Goal: Information Seeking & Learning: Compare options

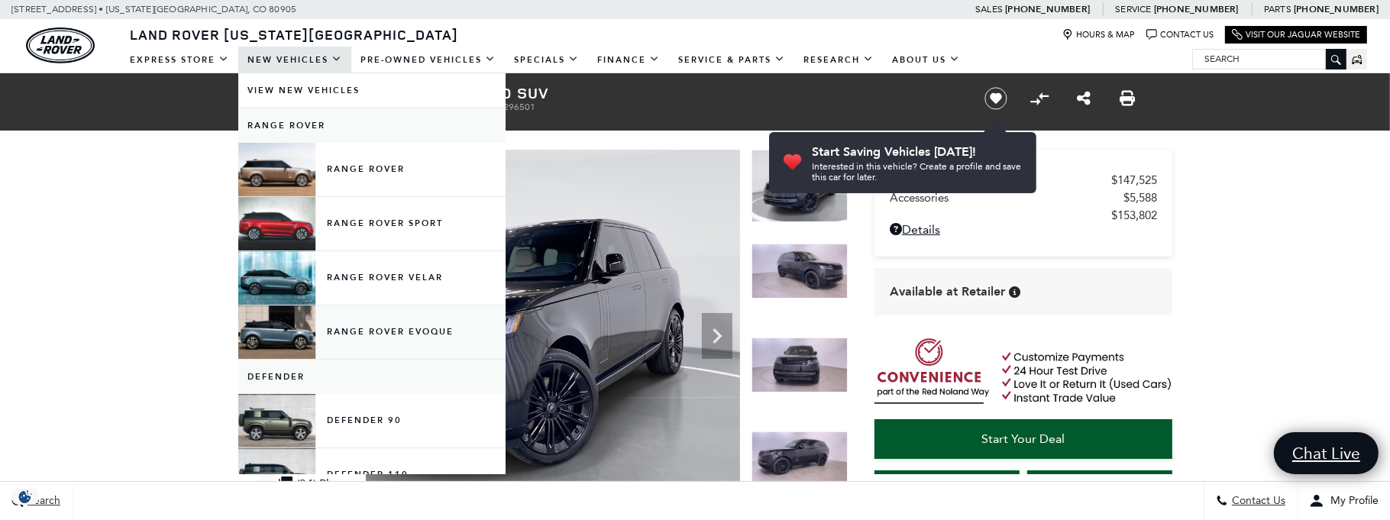
scroll to position [153, 0]
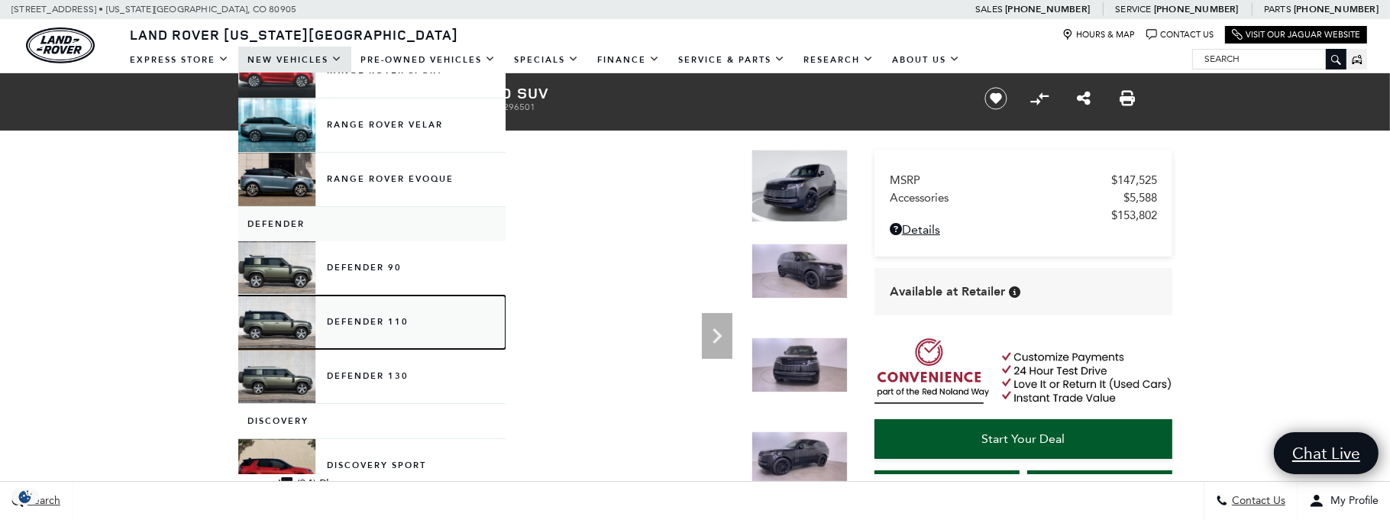
click at [269, 324] on link "Defender 110" at bounding box center [371, 322] width 267 height 53
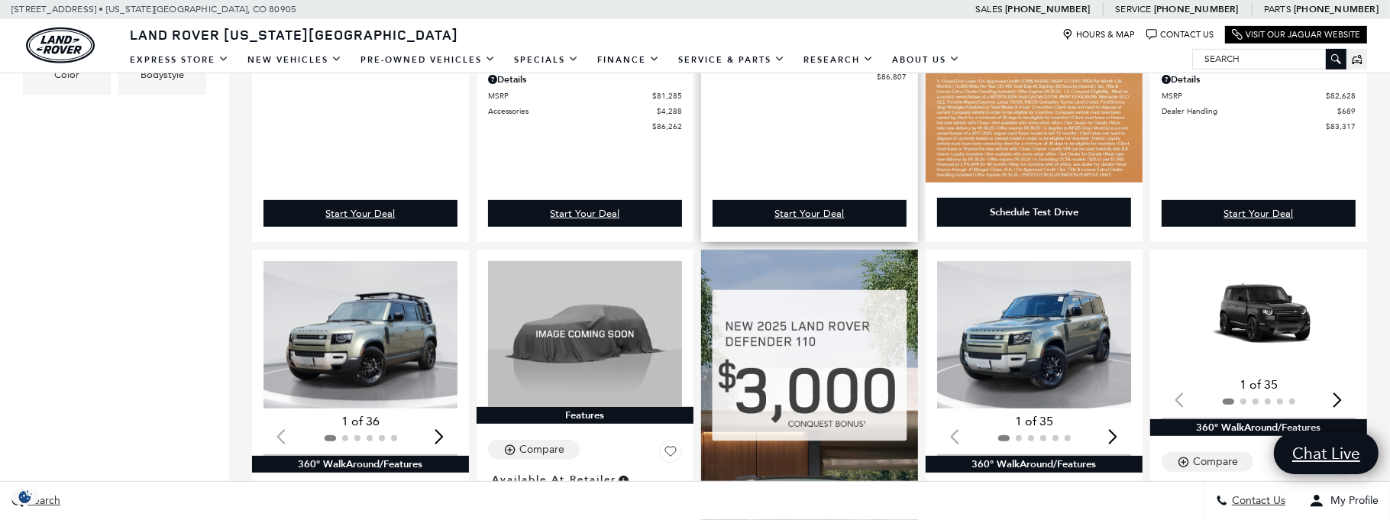
scroll to position [840, 0]
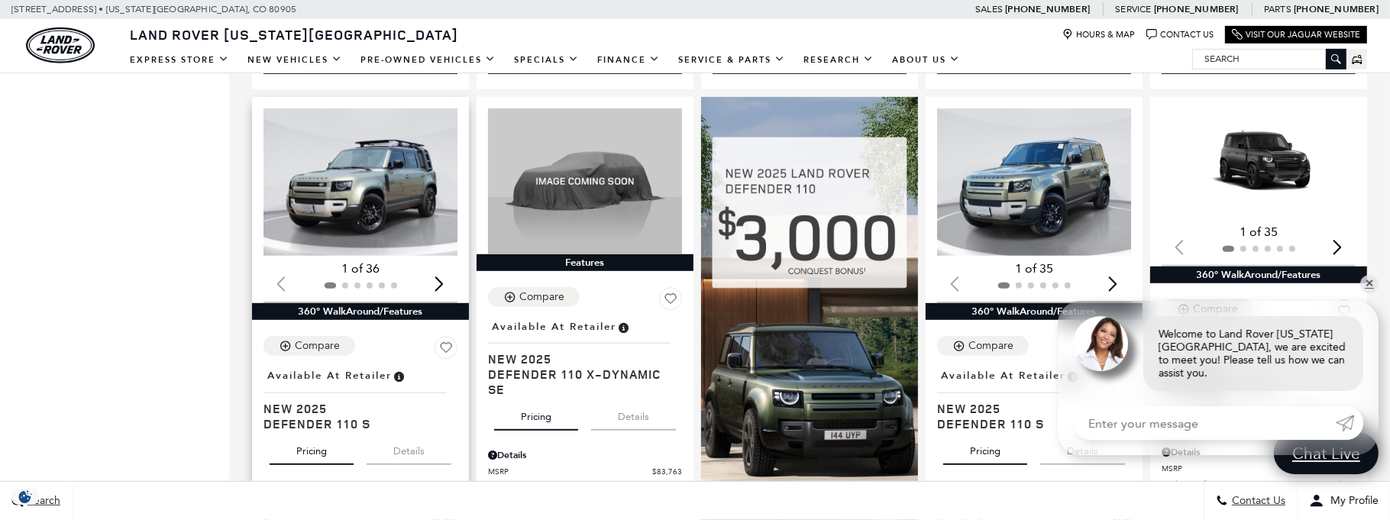
click at [373, 226] on img "1 / 2" at bounding box center [361, 181] width 196 height 147
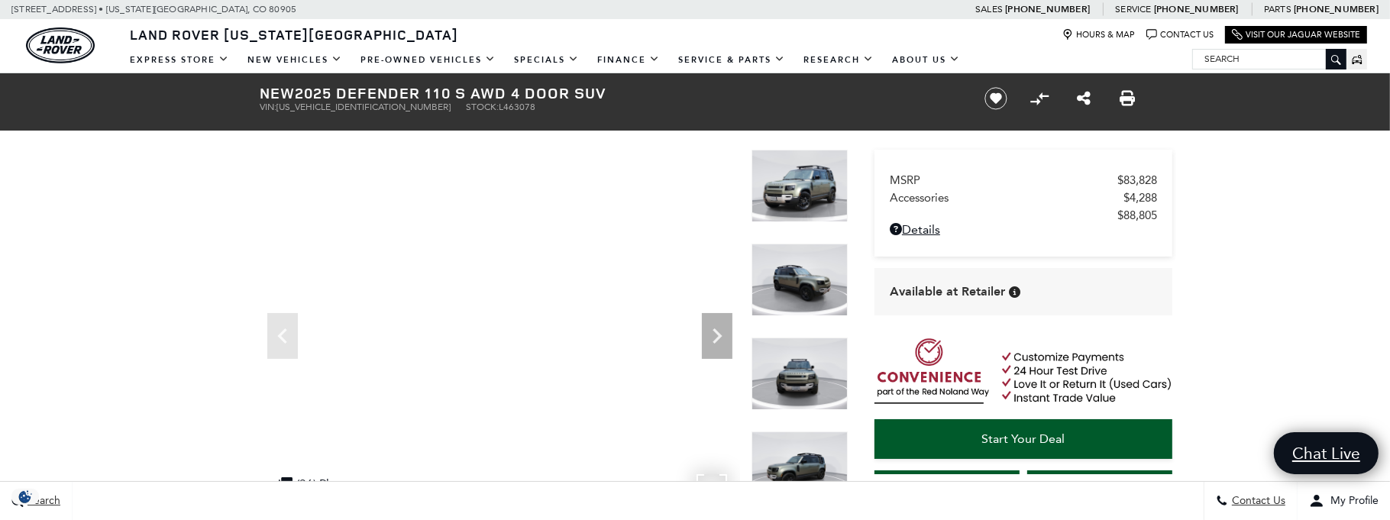
click at [813, 282] on img at bounding box center [800, 280] width 96 height 73
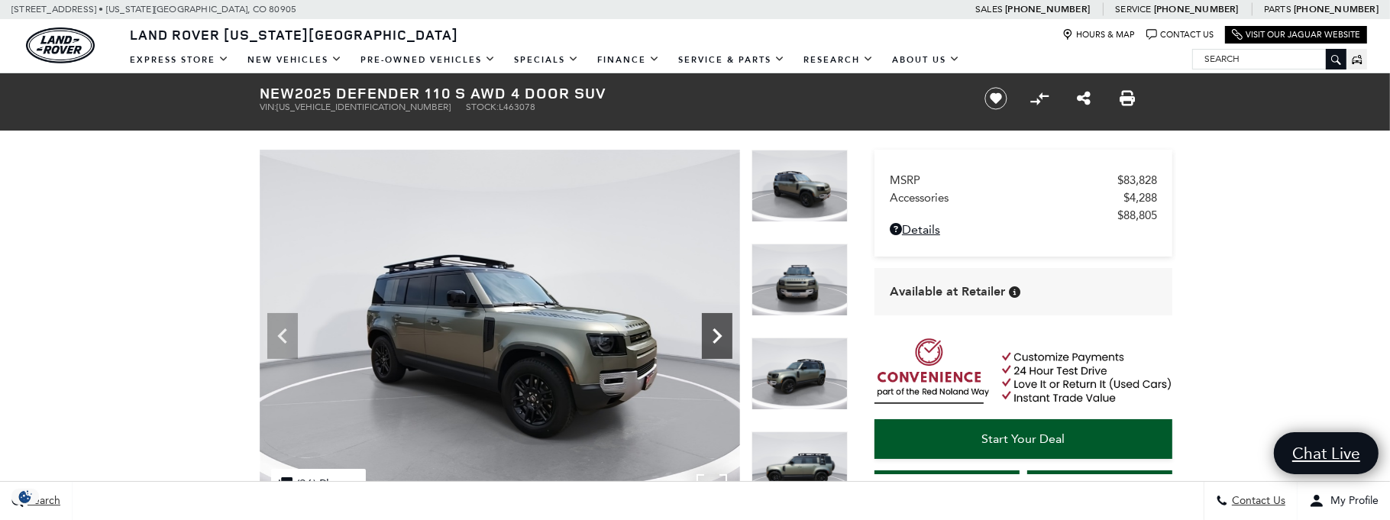
click at [727, 338] on icon "Next" at bounding box center [717, 336] width 31 height 31
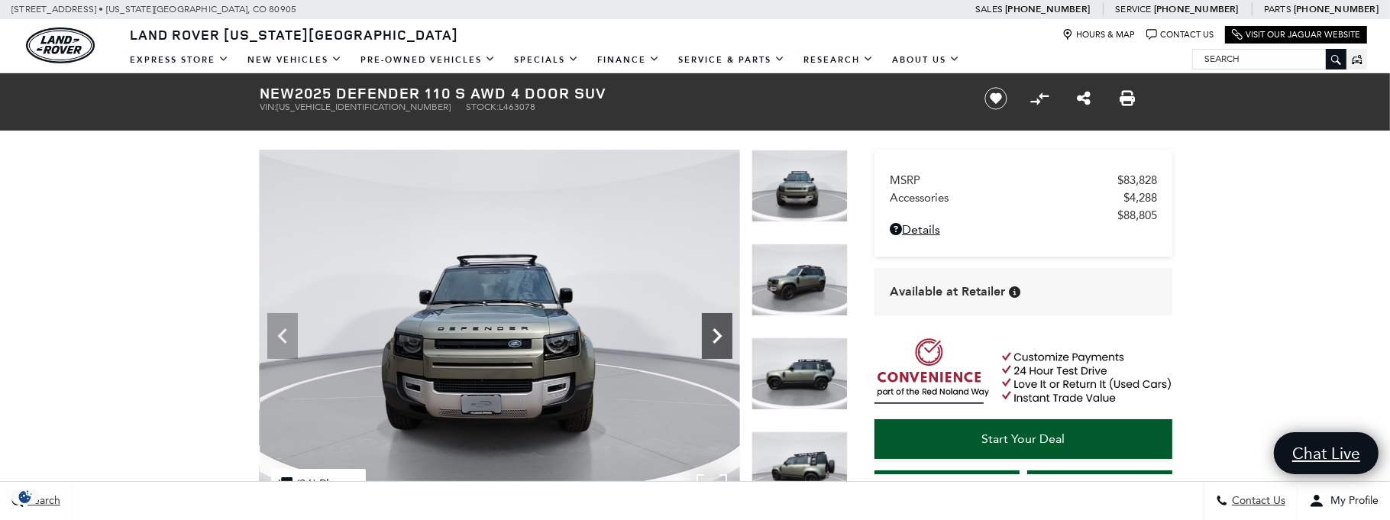
click at [727, 338] on icon "Next" at bounding box center [717, 336] width 31 height 31
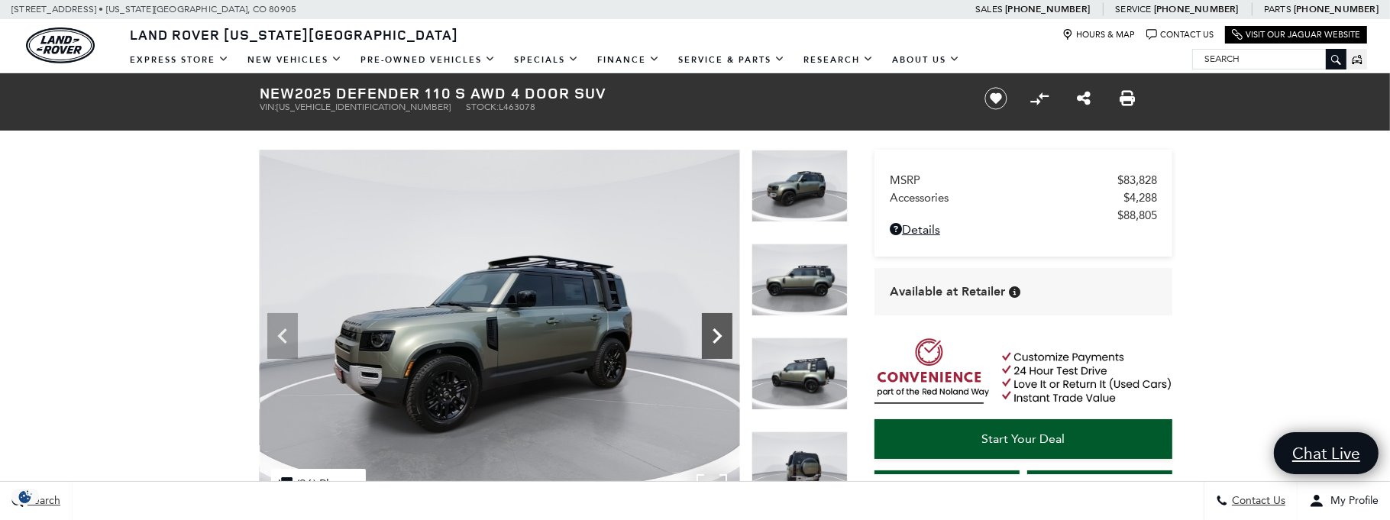
click at [727, 338] on icon "Next" at bounding box center [717, 336] width 31 height 31
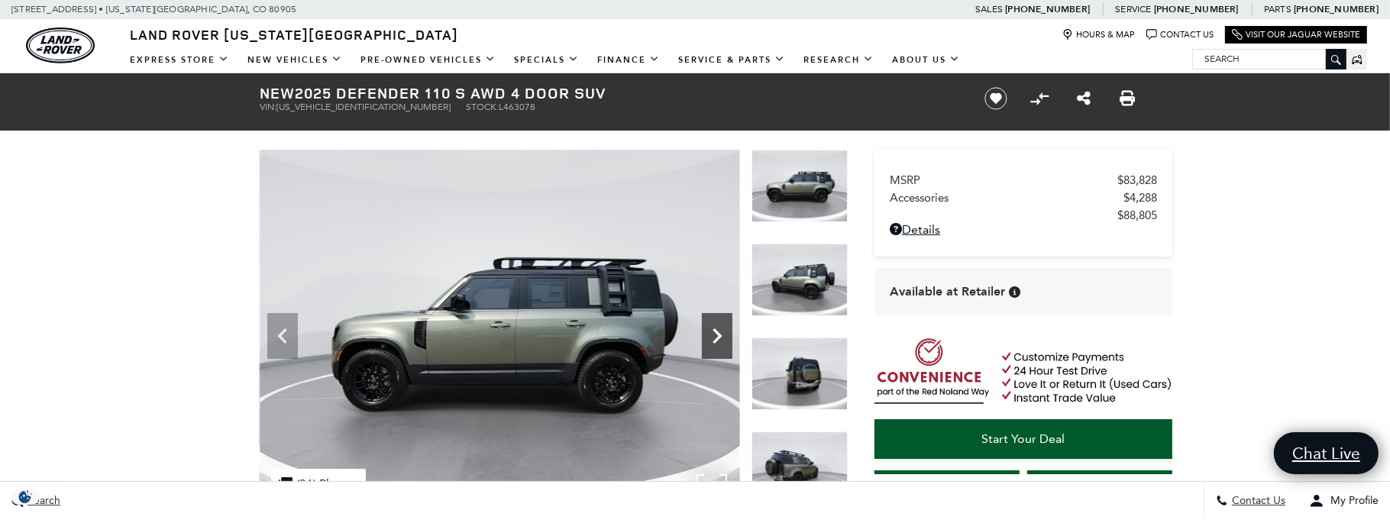
click at [727, 338] on icon "Next" at bounding box center [717, 336] width 31 height 31
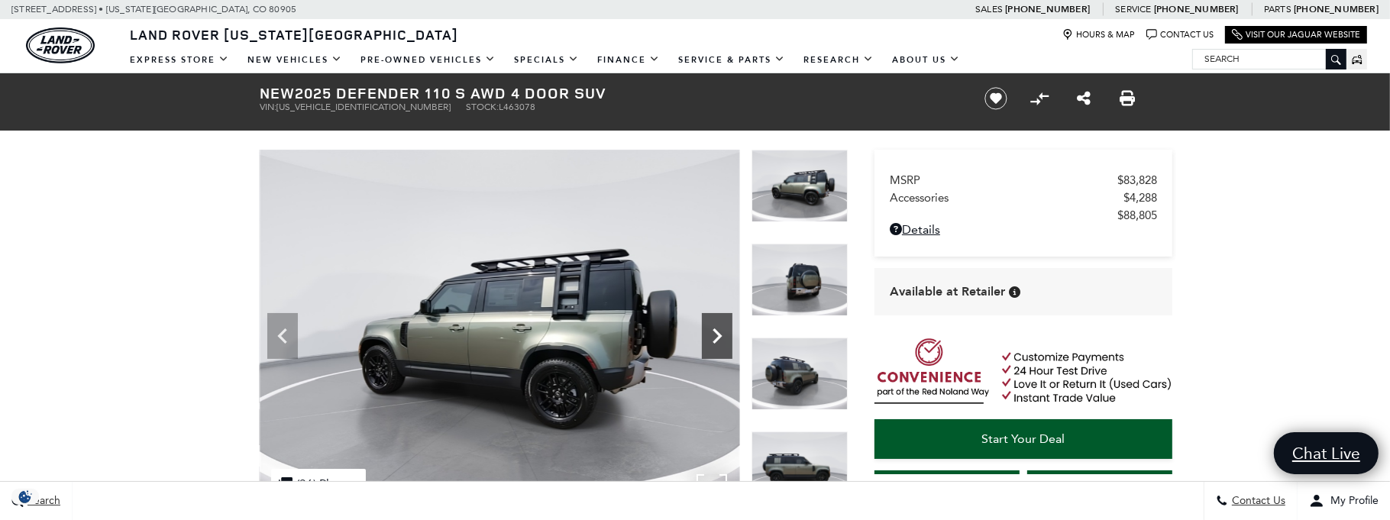
click at [727, 338] on icon "Next" at bounding box center [717, 336] width 31 height 31
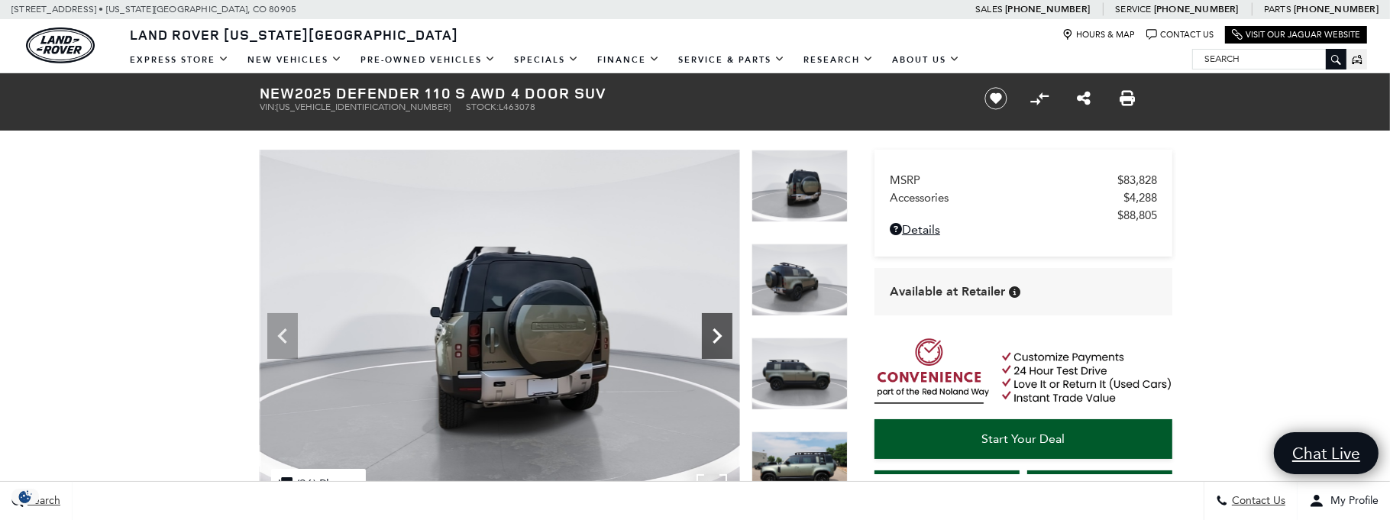
click at [727, 338] on icon "Next" at bounding box center [717, 336] width 31 height 31
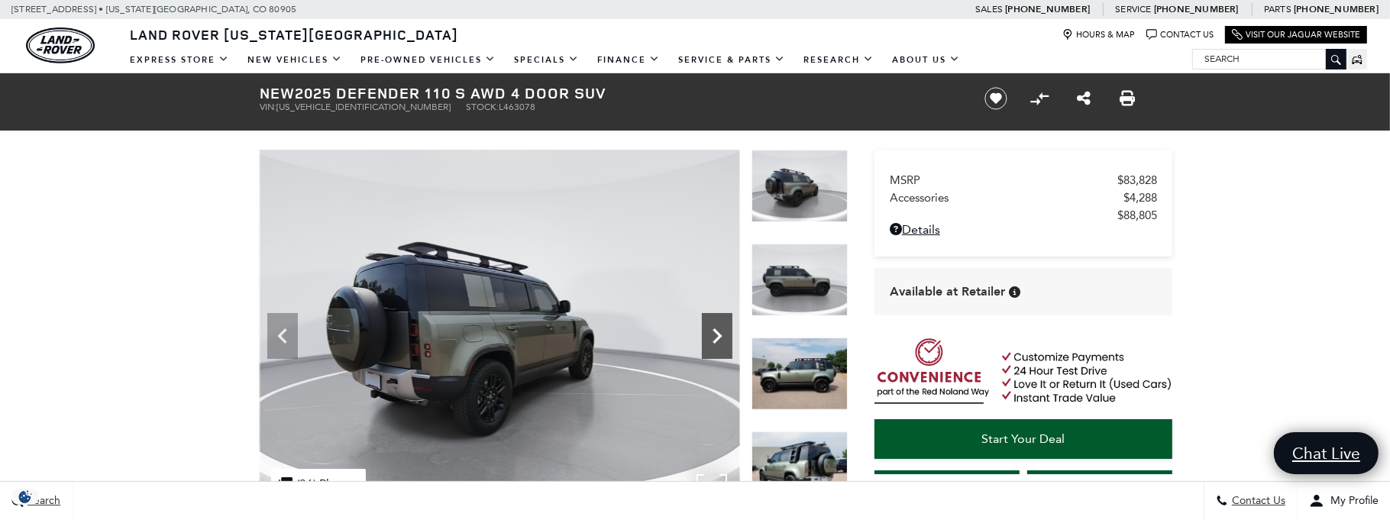
click at [727, 338] on icon "Next" at bounding box center [717, 336] width 31 height 31
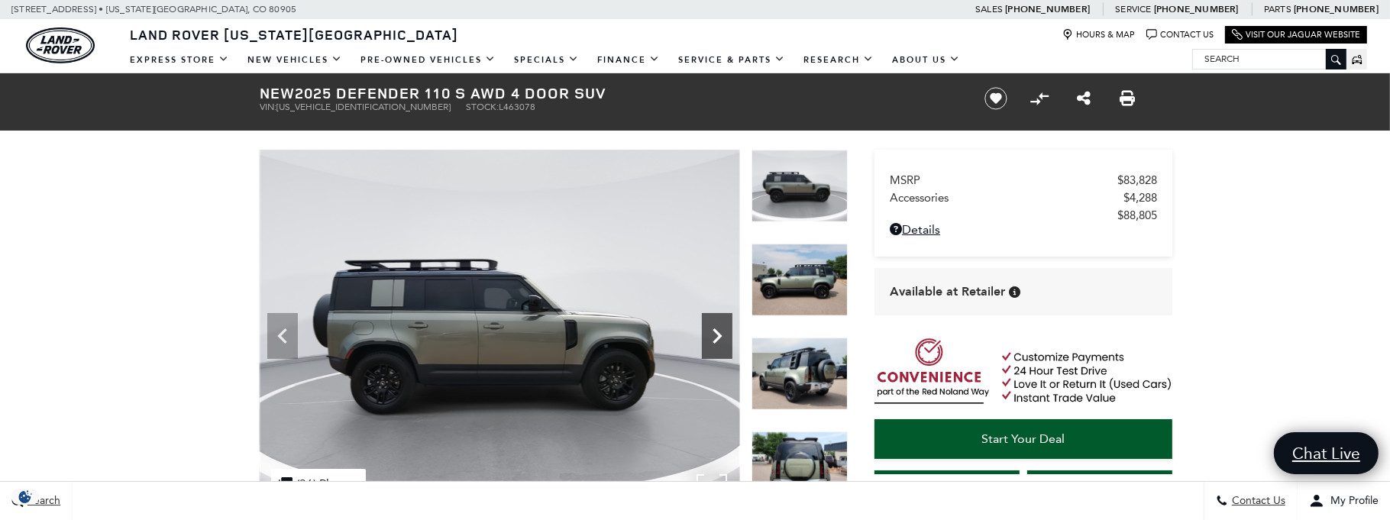
click at [727, 338] on icon "Next" at bounding box center [717, 336] width 31 height 31
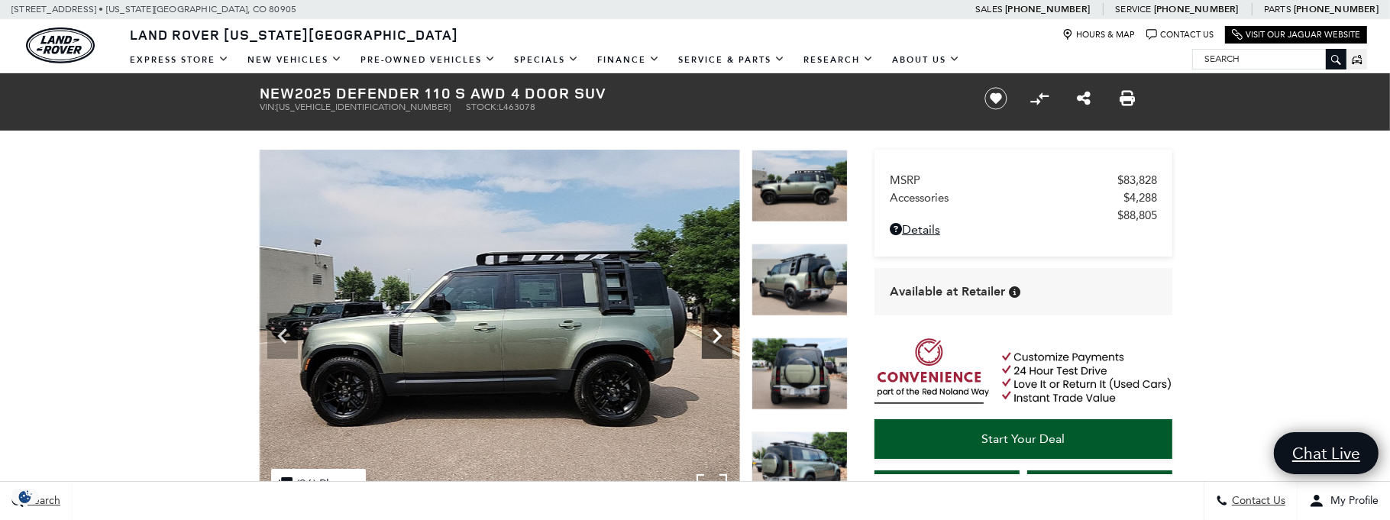
click at [727, 338] on icon "Next" at bounding box center [717, 336] width 31 height 31
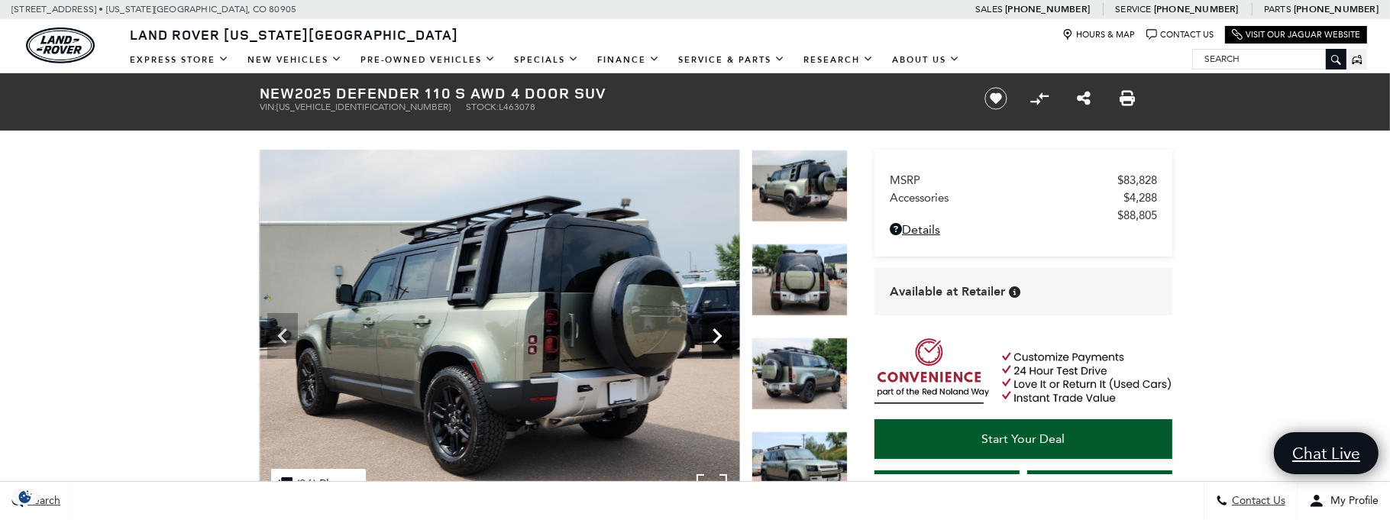
click at [727, 338] on icon "Next" at bounding box center [717, 336] width 31 height 31
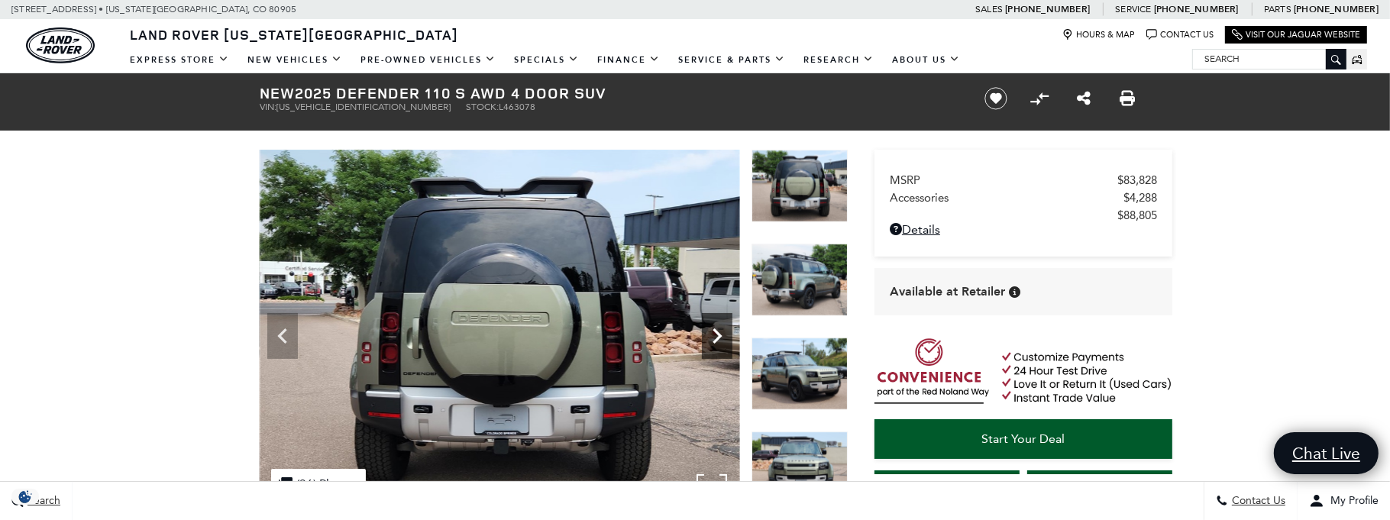
click at [727, 338] on icon "Next" at bounding box center [717, 336] width 31 height 31
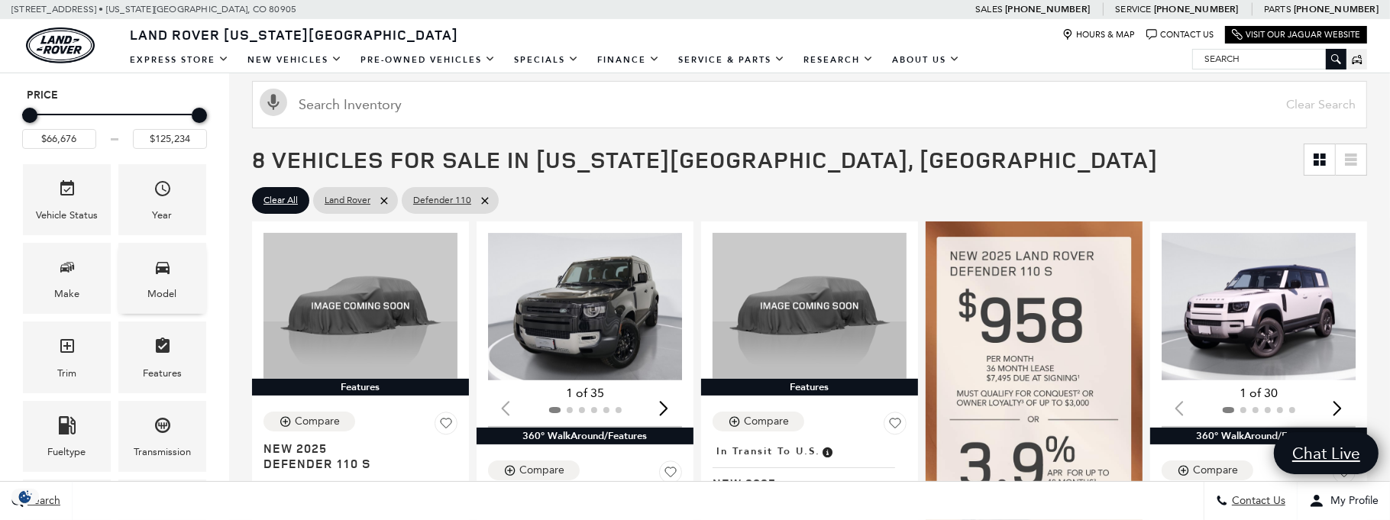
click at [166, 280] on span "Model" at bounding box center [163, 269] width 18 height 31
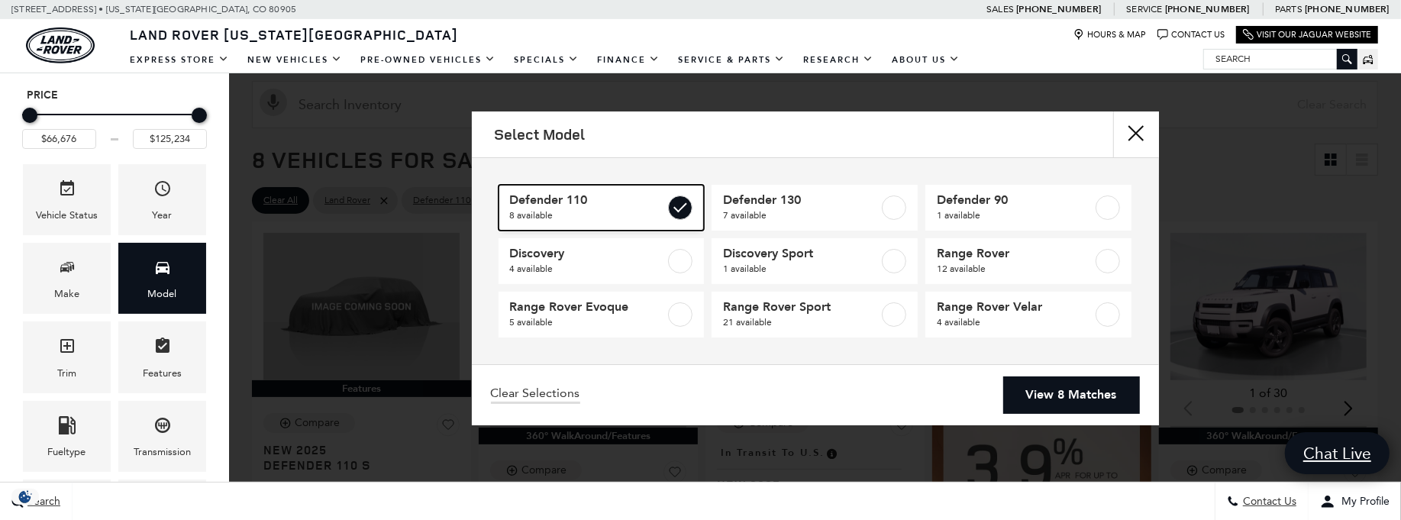
click at [593, 220] on span "8 available" at bounding box center [588, 215] width 156 height 15
type input "$57,460"
type input "$160,345"
checkbox input "false"
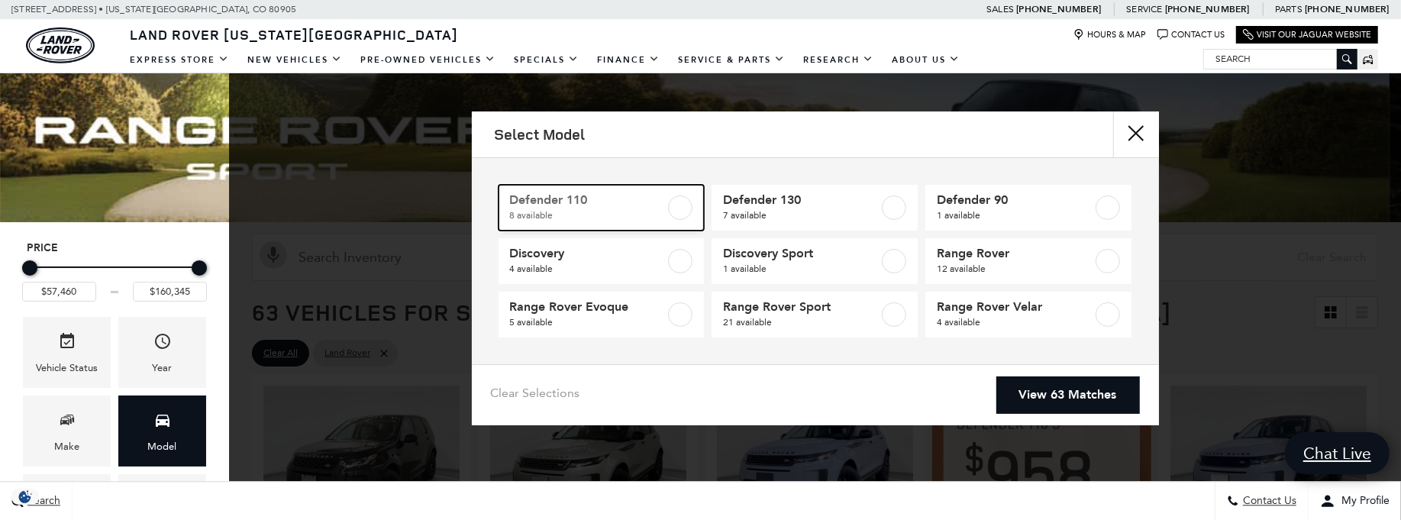
click at [682, 209] on label at bounding box center [680, 208] width 24 height 24
type input "$66,676"
type input "$125,234"
checkbox input "true"
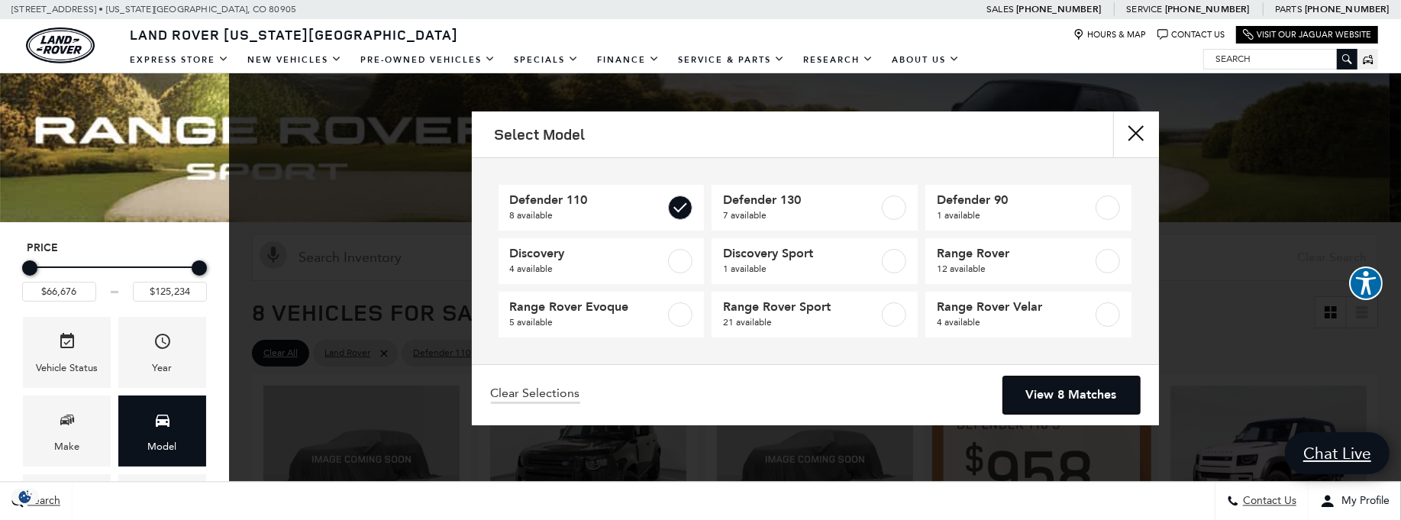
click at [1097, 406] on link "View 8 Matches" at bounding box center [1072, 395] width 137 height 37
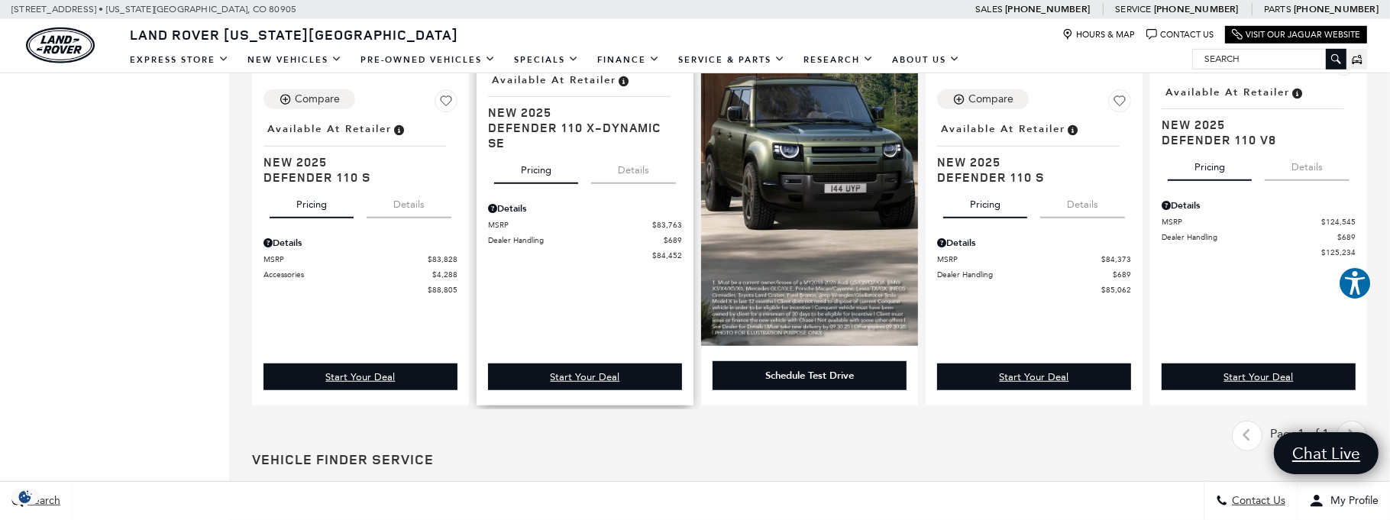
scroll to position [993, 0]
